Goal: Task Accomplishment & Management: Manage account settings

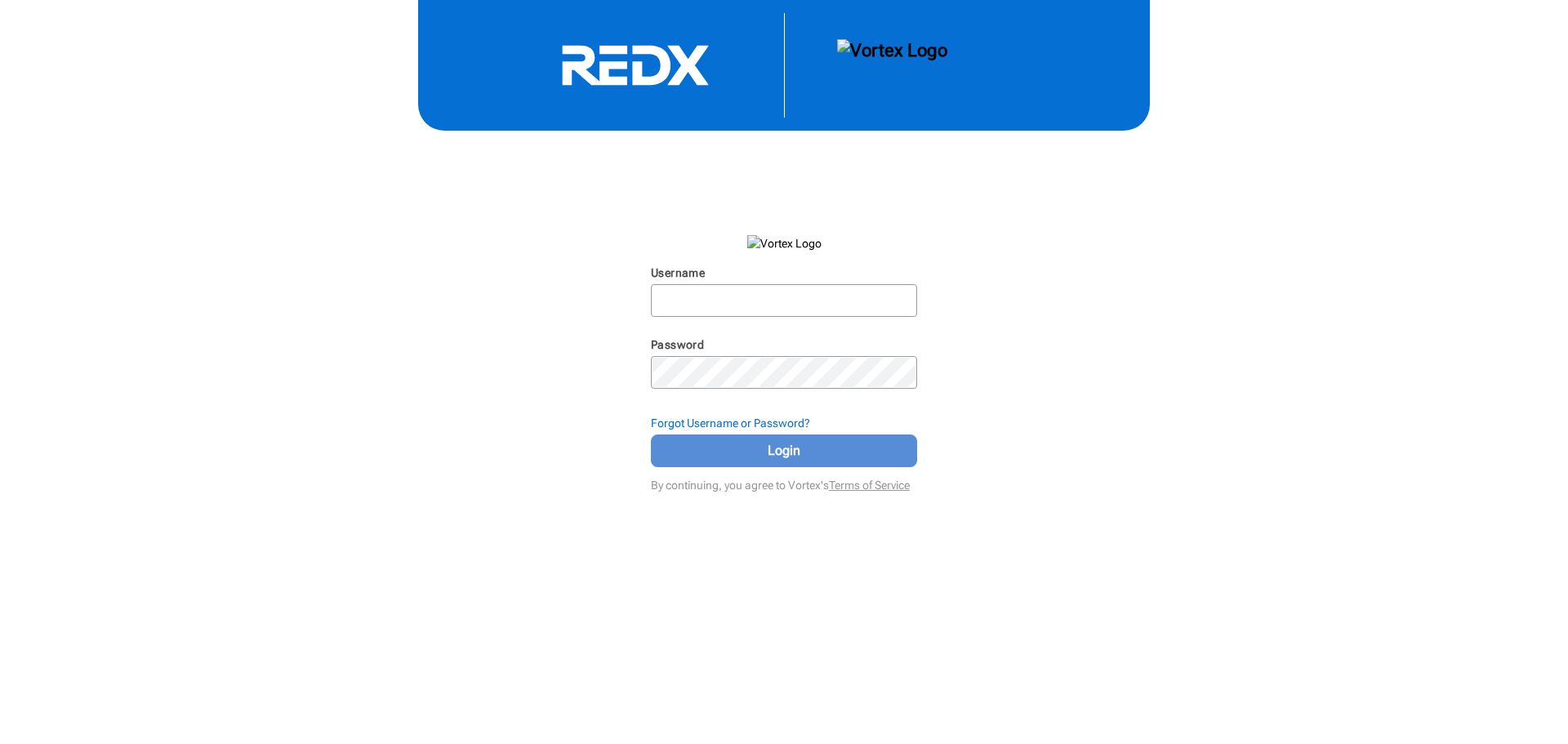
type input "[EMAIL_ADDRESS][DOMAIN_NAME]"
click at [768, 453] on span "Login" at bounding box center [783, 451] width 225 height 20
click at [757, 448] on span "Login" at bounding box center [783, 451] width 225 height 20
type input "[EMAIL_ADDRESS][DOMAIN_NAME]"
click at [753, 448] on span "Login" at bounding box center [783, 451] width 225 height 20
